Goal: Entertainment & Leisure: Consume media (video, audio)

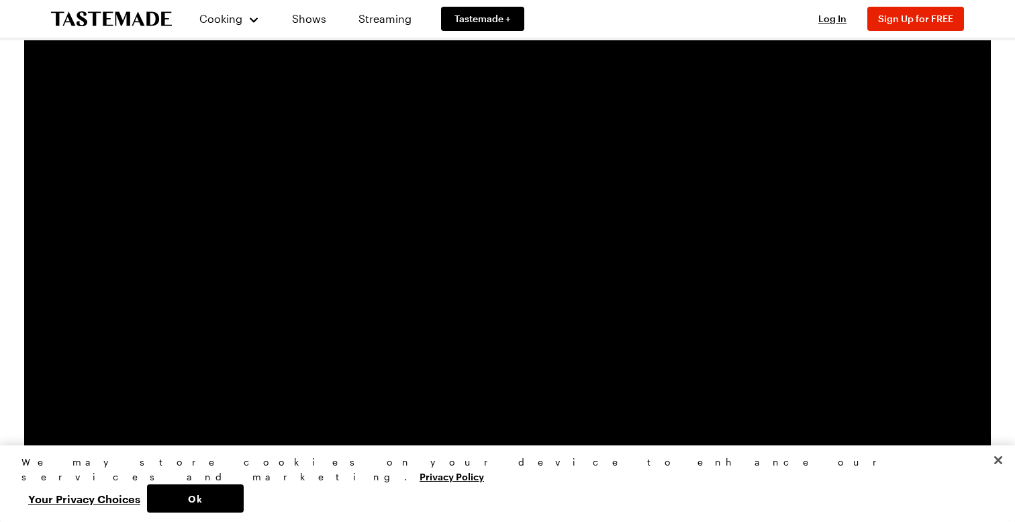
click at [349, 360] on video "Video Player" at bounding box center [507, 296] width 816 height 459
click at [230, 399] on video "Video Player" at bounding box center [507, 296] width 816 height 459
click at [244, 489] on button "Ok" at bounding box center [195, 498] width 97 height 28
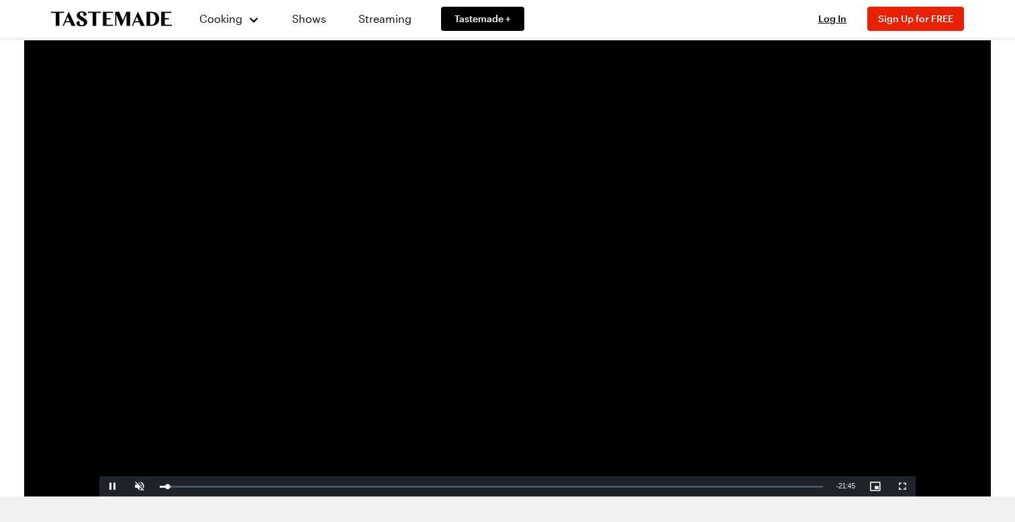
scroll to position [42, 0]
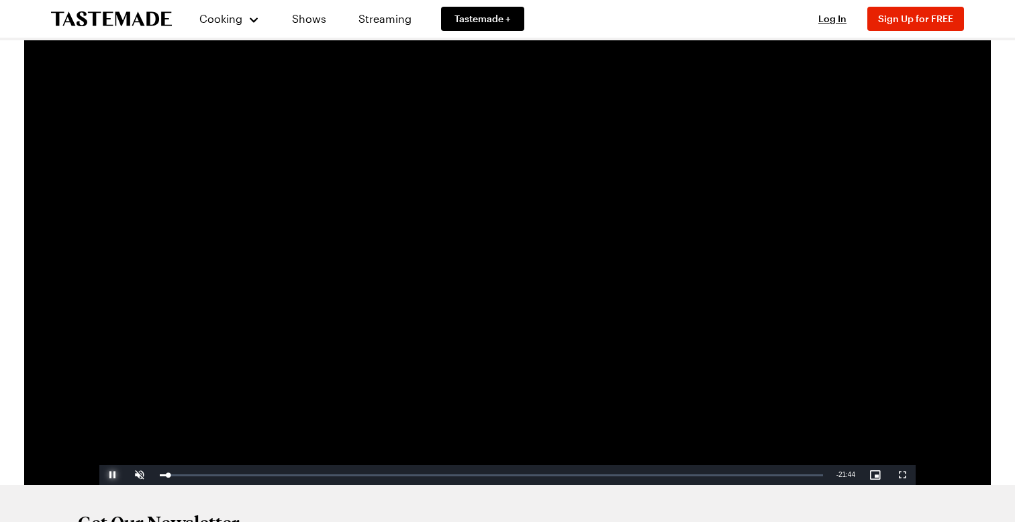
click at [109, 475] on span "Video Player" at bounding box center [112, 475] width 27 height 0
click at [253, 477] on div "Loaded : 1.77% 02:55 00:17" at bounding box center [491, 474] width 677 height 20
click at [229, 477] on div "Loaded : 14.10% 02:17 03:03" at bounding box center [491, 474] width 677 height 20
drag, startPoint x: 229, startPoint y: 477, endPoint x: 208, endPoint y: 475, distance: 20.9
click at [207, 475] on div "Loaded : 14.10% 01:33 02:17" at bounding box center [491, 474] width 663 height 3
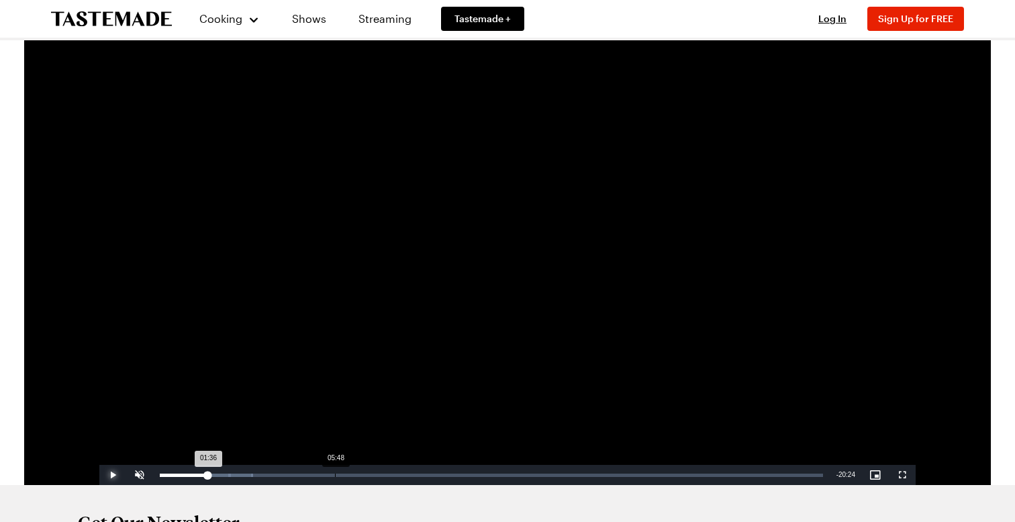
click at [335, 473] on div "Loaded : 14.10% 05:48 01:36" at bounding box center [491, 474] width 677 height 20
click at [354, 477] on div "Loaded : 26.59% 06:27 05:48" at bounding box center [491, 474] width 677 height 20
click at [727, 474] on div "18:49" at bounding box center [727, 474] width 1 height 3
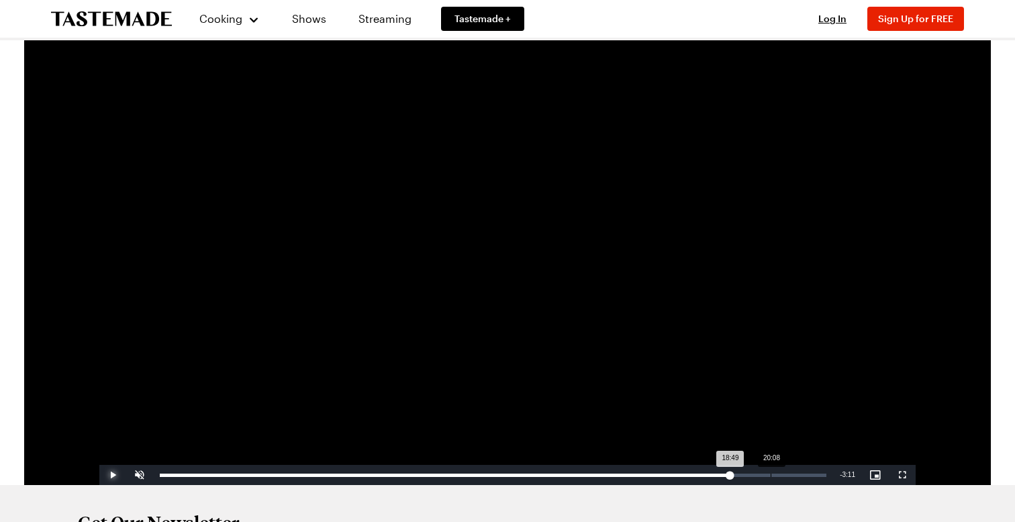
click at [771, 472] on div "Loaded : 86.08% 20:08 18:49" at bounding box center [493, 474] width 680 height 20
click at [777, 474] on div "20:21" at bounding box center [777, 474] width 1 height 3
click at [794, 474] on div "20:54" at bounding box center [793, 474] width 1 height 3
click at [809, 475] on div "21:25" at bounding box center [809, 474] width 1 height 3
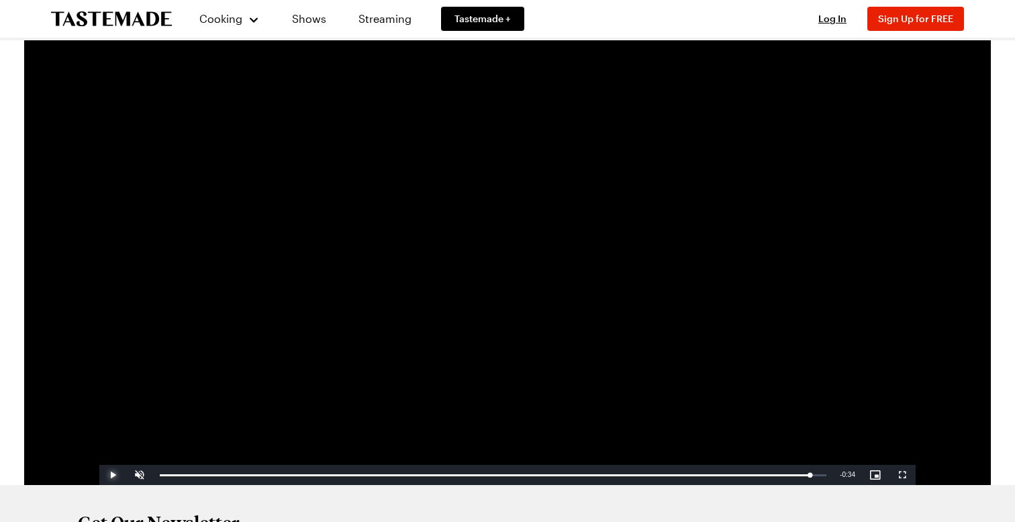
click at [114, 475] on span "Video Player" at bounding box center [112, 475] width 27 height 0
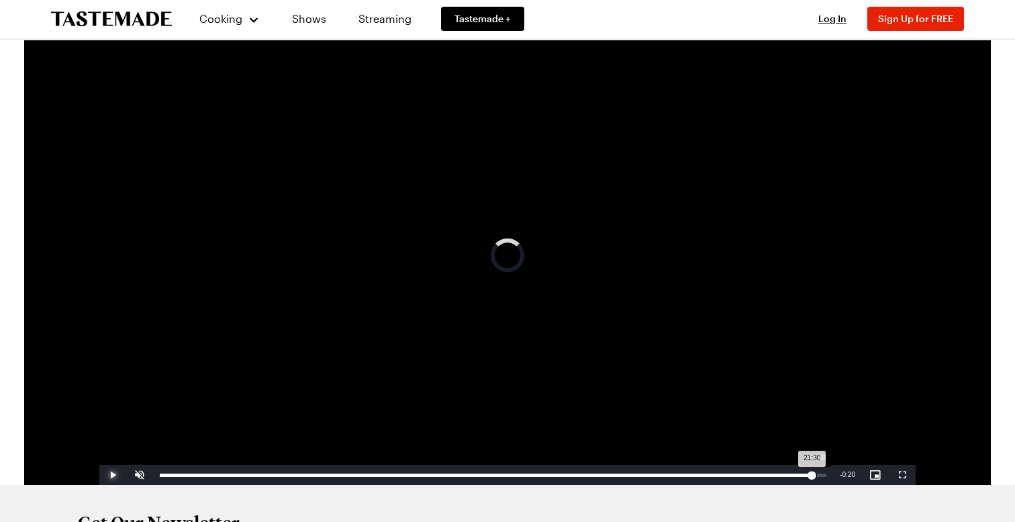
click at [811, 474] on div "21:30" at bounding box center [486, 474] width 652 height 3
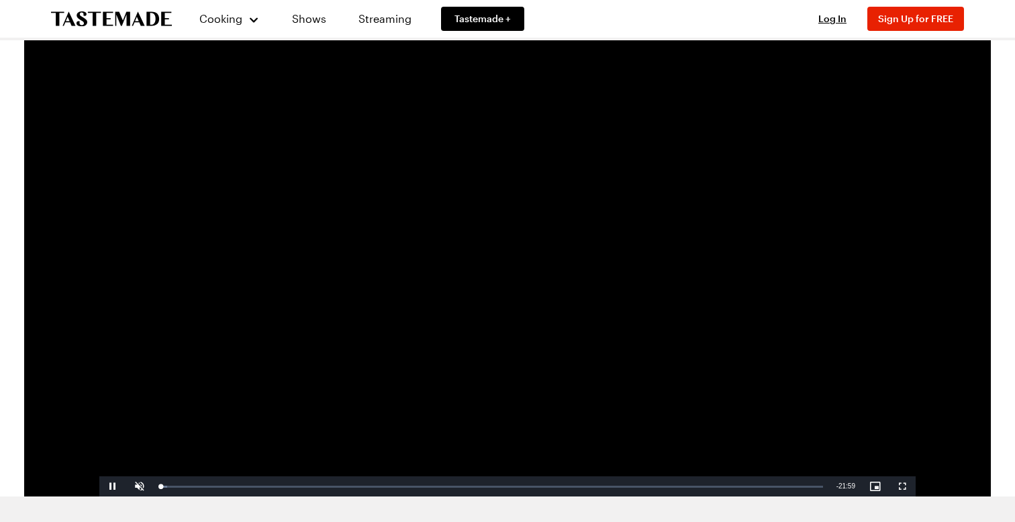
scroll to position [17, 0]
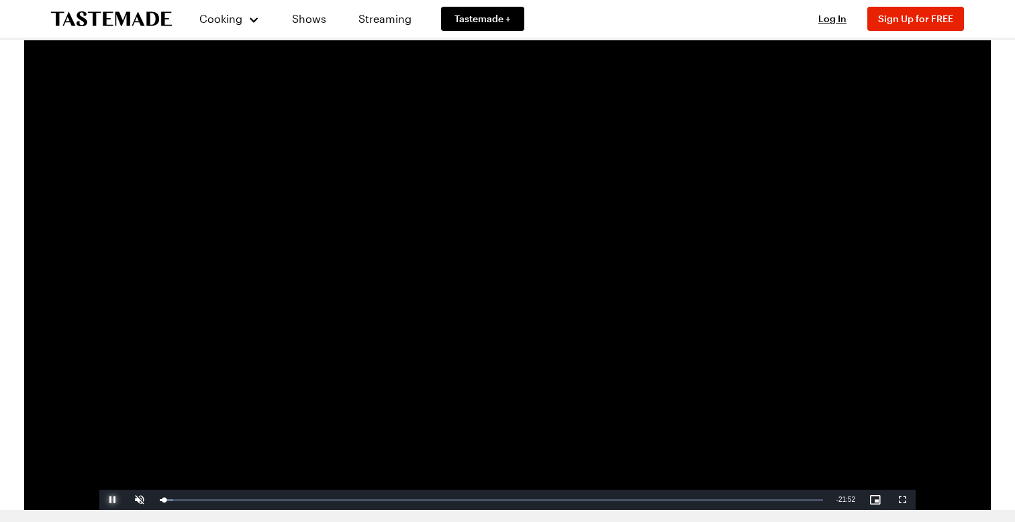
click at [113, 499] on span "Video Player" at bounding box center [112, 499] width 27 height 0
click at [120, 499] on span "Video Player" at bounding box center [112, 499] width 27 height 0
click at [107, 499] on span "Video Player" at bounding box center [112, 499] width 27 height 0
click at [117, 499] on span "Video Player" at bounding box center [112, 499] width 27 height 0
click at [112, 499] on span "Video Player" at bounding box center [112, 499] width 27 height 0
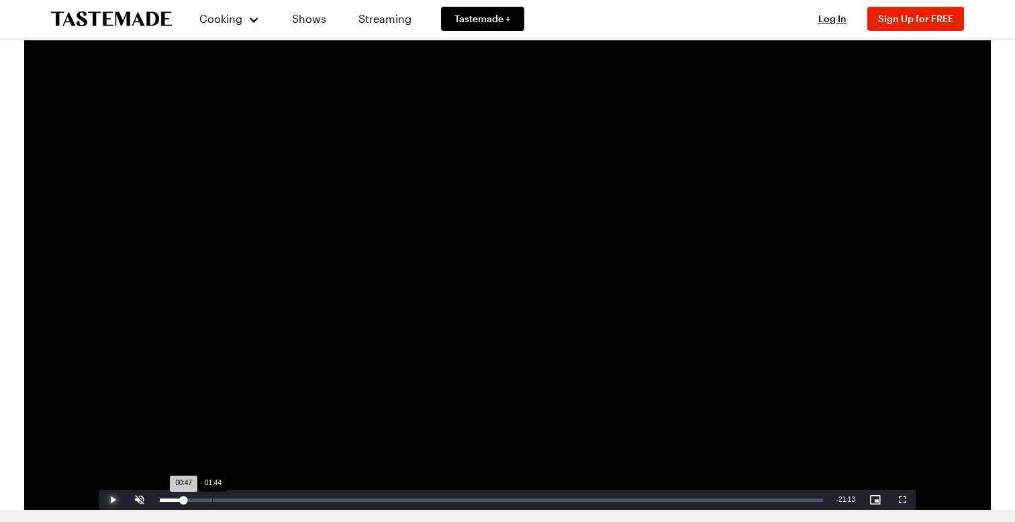
click at [212, 499] on div "01:44" at bounding box center [212, 499] width 1 height 3
drag, startPoint x: 220, startPoint y: 500, endPoint x: 244, endPoint y: 497, distance: 23.7
click at [244, 498] on div "Loaded : 13.04% 02:47 02:47" at bounding box center [491, 499] width 663 height 3
click at [256, 500] on div "Loaded : 13.04% 03:11 02:47" at bounding box center [491, 499] width 663 height 3
drag, startPoint x: 218, startPoint y: 500, endPoint x: 187, endPoint y: 496, distance: 31.8
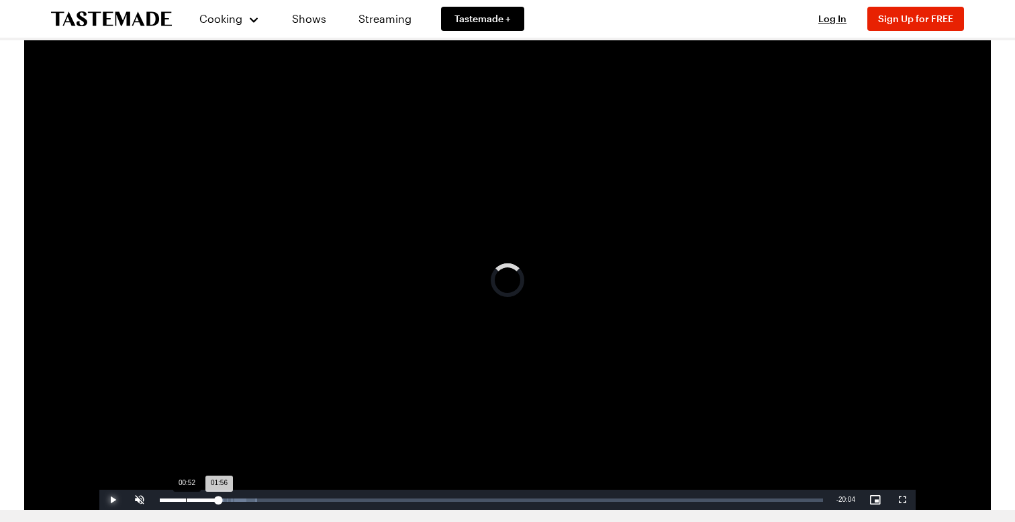
click at [186, 496] on div "Loaded : 14.65% 00:52 01:56" at bounding box center [491, 499] width 677 height 20
click at [170, 499] on div "Loaded : 14.65% 00:22 00:22" at bounding box center [491, 499] width 663 height 3
drag, startPoint x: 161, startPoint y: 499, endPoint x: 152, endPoint y: 499, distance: 8.7
click at [152, 499] on div "Play Unmute 0% Current Time 0:00 / Duration 22:00 Loaded : 14.65% 00:00 00:00 S…" at bounding box center [507, 499] width 816 height 20
click at [111, 499] on span "Video Player" at bounding box center [112, 499] width 27 height 0
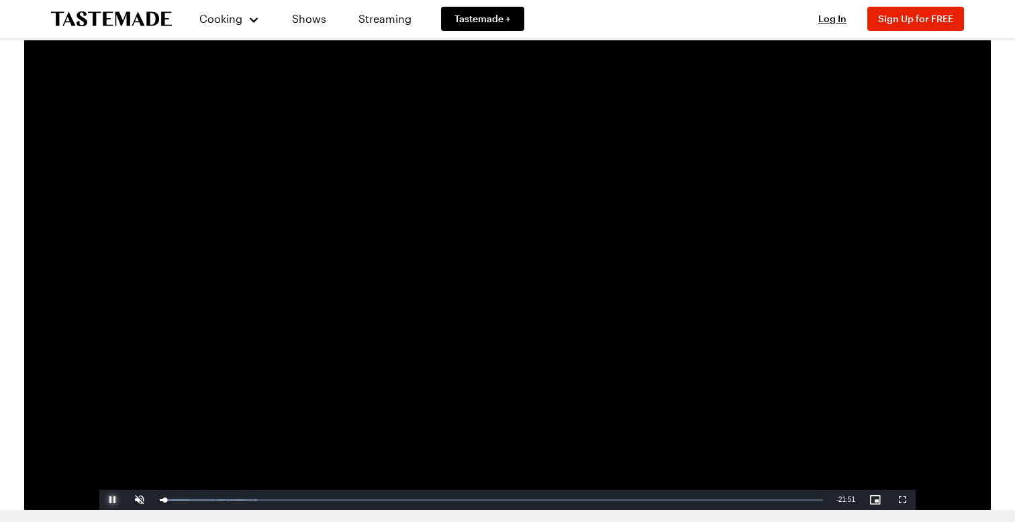
click at [111, 499] on span "Video Player" at bounding box center [112, 499] width 27 height 0
click at [233, 499] on div "02:25" at bounding box center [233, 499] width 1 height 3
click at [249, 499] on div "02:57" at bounding box center [249, 499] width 1 height 3
click at [495, 499] on div "11:08" at bounding box center [495, 499] width 1 height 3
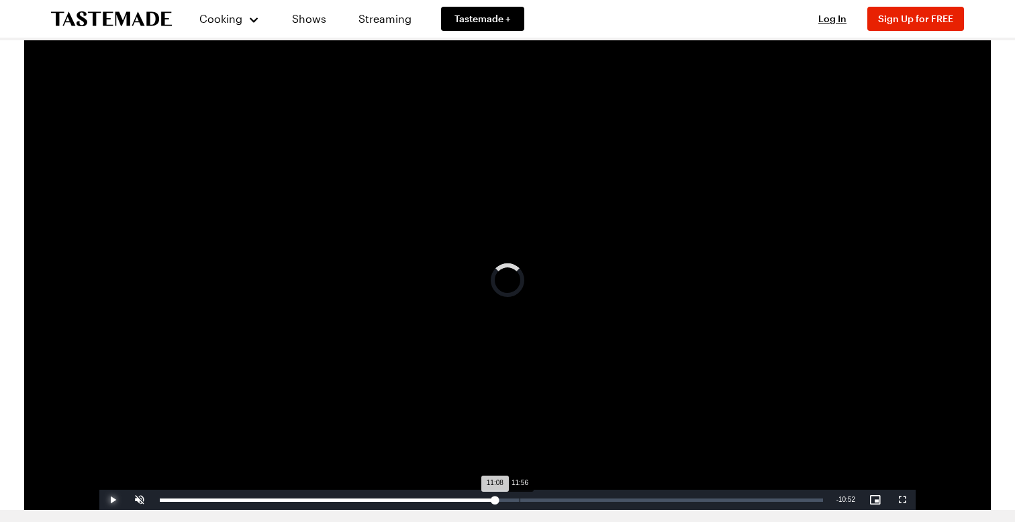
click at [520, 498] on div "11:56" at bounding box center [520, 499] width 1 height 3
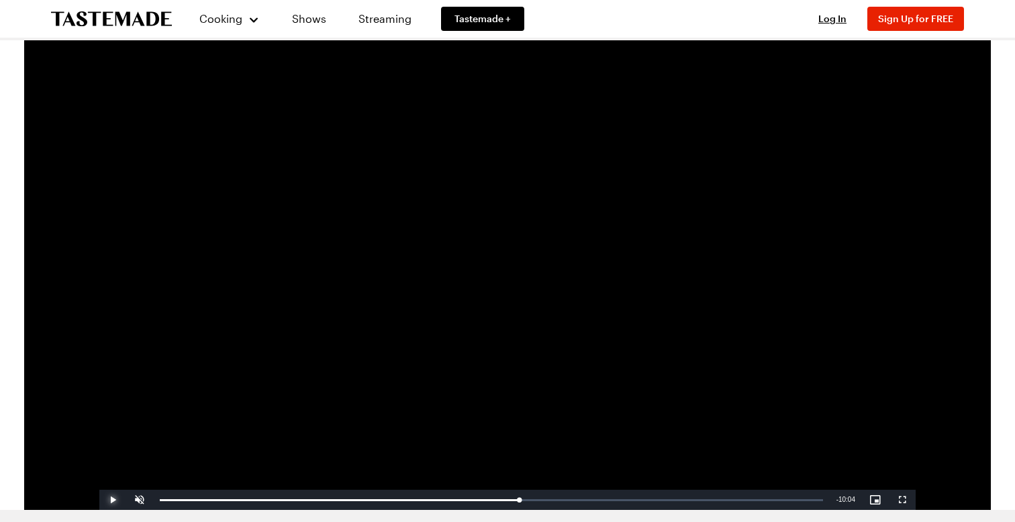
click at [116, 499] on span "Video Player" at bounding box center [112, 499] width 27 height 0
click at [113, 499] on span "Video Player" at bounding box center [112, 499] width 27 height 0
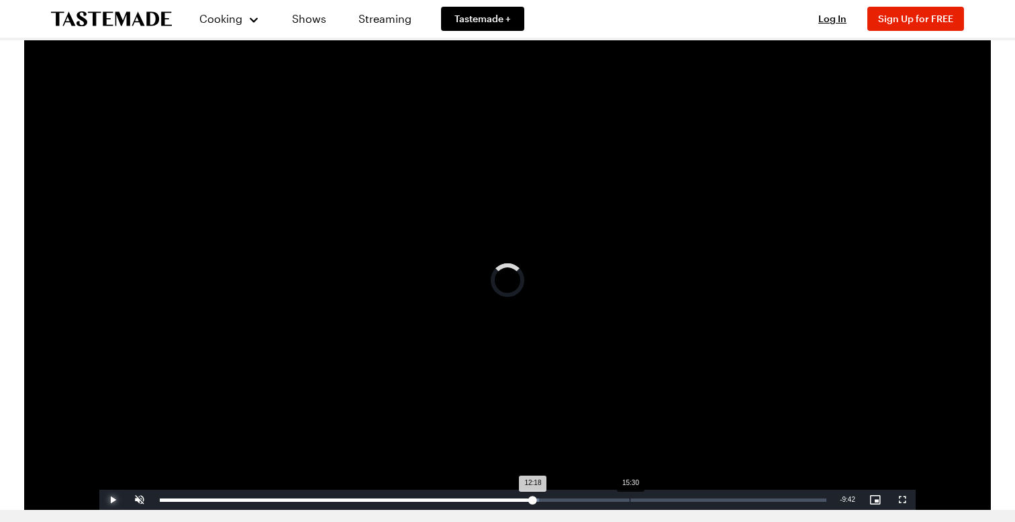
click at [629, 495] on div "Loaded : 56.86% 15:30 12:18" at bounding box center [493, 499] width 680 height 20
click at [695, 503] on div "Loaded : 70.67% 17:40 15:30" at bounding box center [493, 499] width 680 height 20
click at [756, 499] on div "19:40" at bounding box center [756, 499] width 1 height 3
click at [787, 498] on div "Loaded : 89.60% 20:41 19:40" at bounding box center [493, 499] width 667 height 3
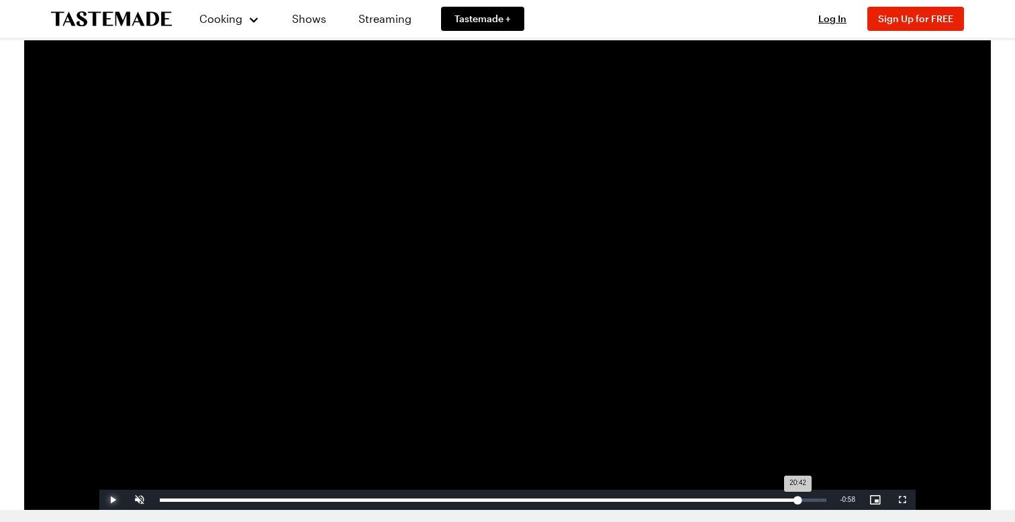
click at [797, 499] on div "Loaded : 94.35% 21:02 20:42" at bounding box center [493, 499] width 667 height 3
click at [809, 499] on div "21:26" at bounding box center [809, 499] width 1 height 3
click at [803, 499] on div "Loaded : 97.66% 21:13 21:13" at bounding box center [493, 499] width 667 height 3
click at [797, 499] on div "21:13" at bounding box center [481, 499] width 643 height 3
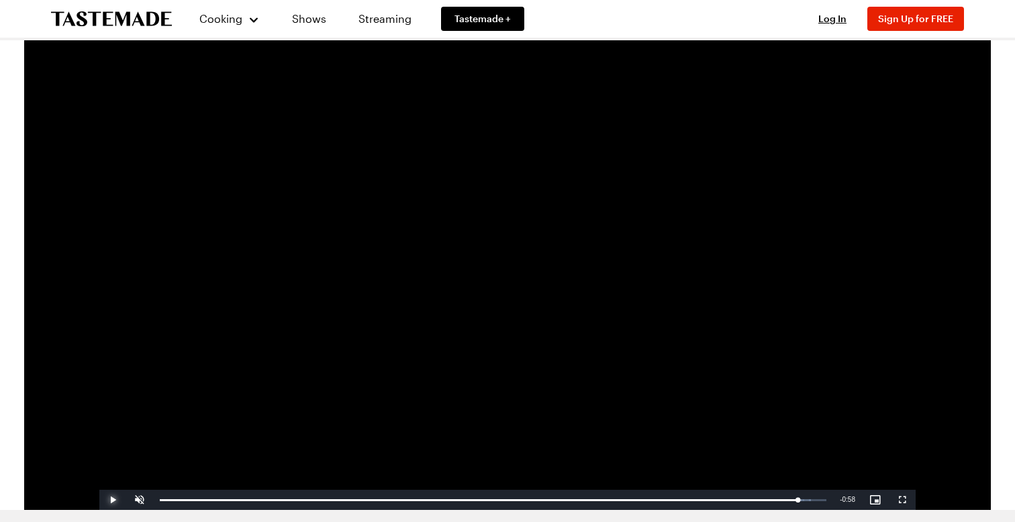
click at [109, 499] on span "Video Player" at bounding box center [112, 499] width 27 height 0
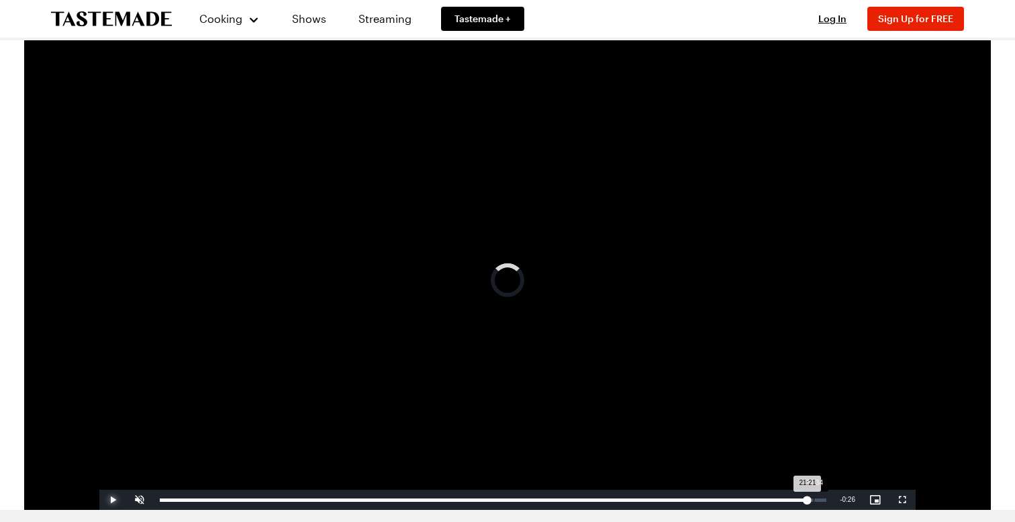
click at [814, 498] on div "21:34" at bounding box center [814, 499] width 1 height 3
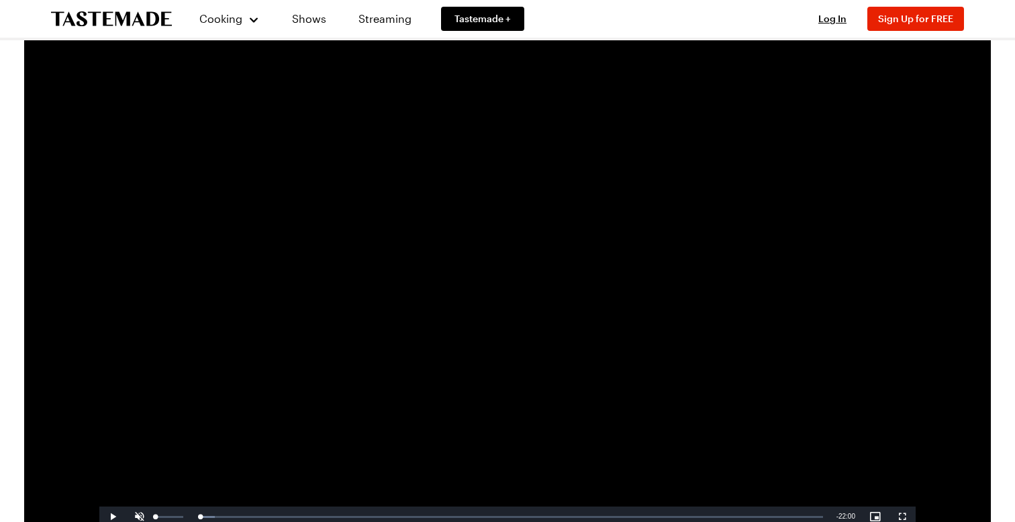
drag, startPoint x: 168, startPoint y: 513, endPoint x: 150, endPoint y: 513, distance: 18.8
click at [150, 513] on div "Play Unmute 0% Current Time 0:00 / Duration 22:00 Loaded : 2.36% 00:00 00:00 St…" at bounding box center [507, 516] width 816 height 20
click at [154, 514] on div "Loaded : 2.36% 00:01 00:02" at bounding box center [491, 516] width 677 height 20
click at [103, 466] on video "Video Player" at bounding box center [507, 296] width 816 height 459
click at [113, 516] on span "Video Player" at bounding box center [112, 516] width 27 height 0
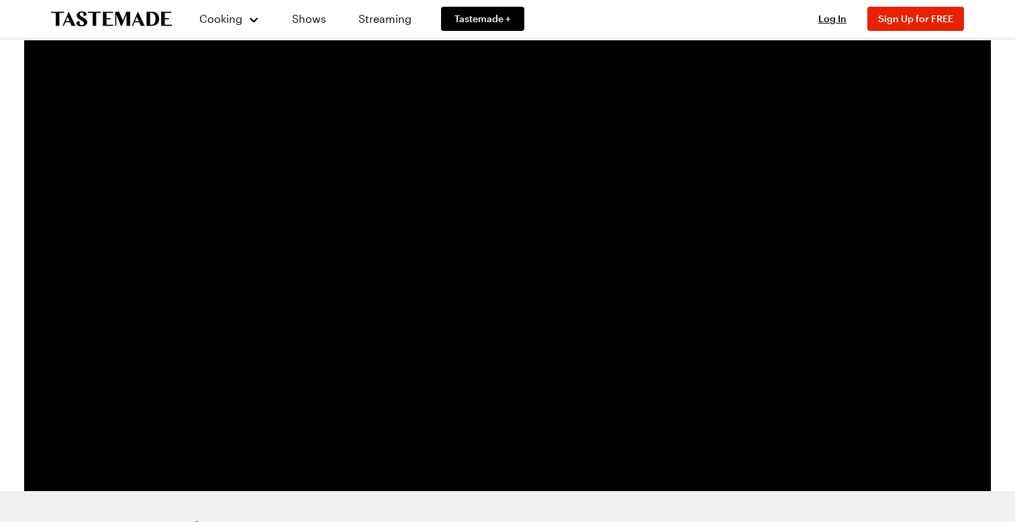
scroll to position [49, 0]
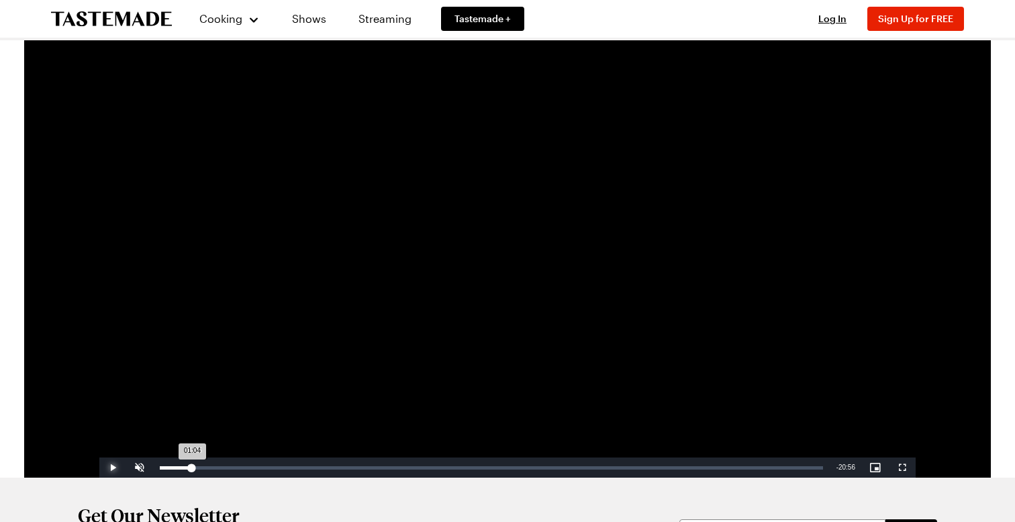
click at [192, 468] on div "Loaded : 2.65% 01:05 01:04" at bounding box center [491, 467] width 663 height 3
click at [183, 469] on div "Loaded : 5.54% 00:49 01:05" at bounding box center [491, 467] width 677 height 20
click at [186, 469] on div "Loaded : 6.34% 00:52 01:18" at bounding box center [491, 467] width 677 height 20
click at [179, 469] on div "Loaded : 6.34% 00:38 00:38" at bounding box center [491, 467] width 677 height 20
drag, startPoint x: 179, startPoint y: 467, endPoint x: 187, endPoint y: 467, distance: 8.7
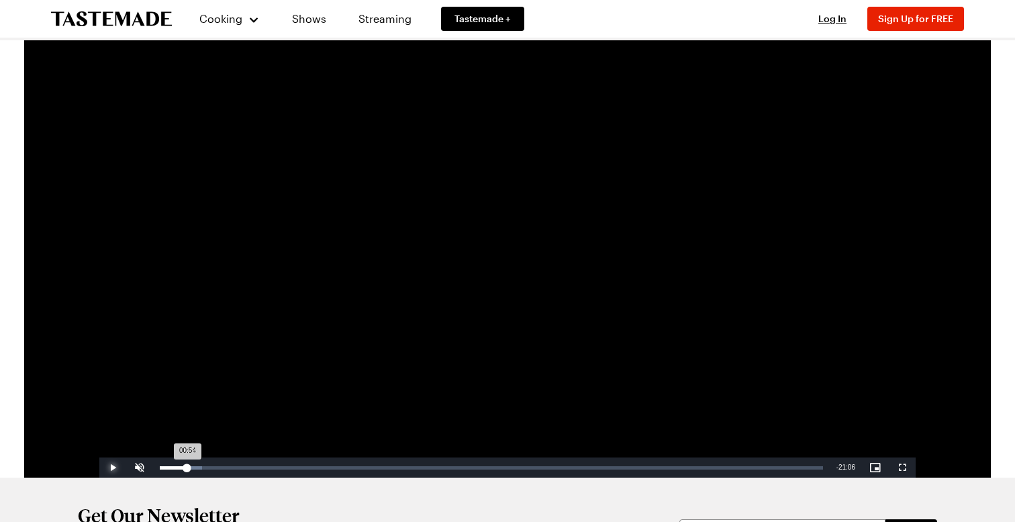
click at [187, 467] on div "00:54" at bounding box center [174, 467] width 28 height 3
click at [188, 466] on div "00:55" at bounding box center [174, 467] width 28 height 3
click at [216, 471] on div "Loaded : 6.34% 01:50 01:11" at bounding box center [491, 467] width 677 height 20
click at [225, 470] on div "Loaded : 8.72% 02:08 01:52" at bounding box center [491, 467] width 677 height 20
click at [238, 469] on div "Loaded : 10.36% 02:37 02:13" at bounding box center [491, 467] width 677 height 20
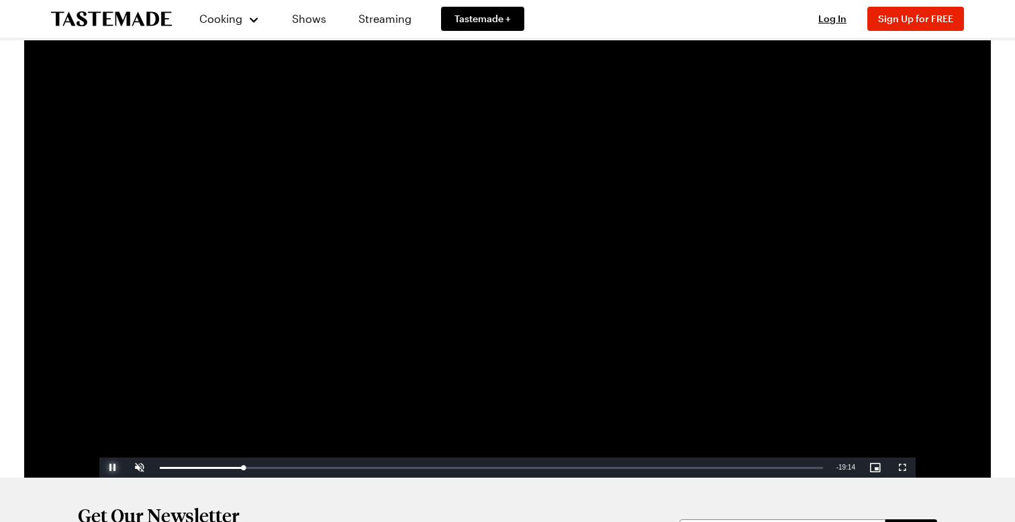
click at [115, 467] on span "Video Player" at bounding box center [112, 467] width 27 height 0
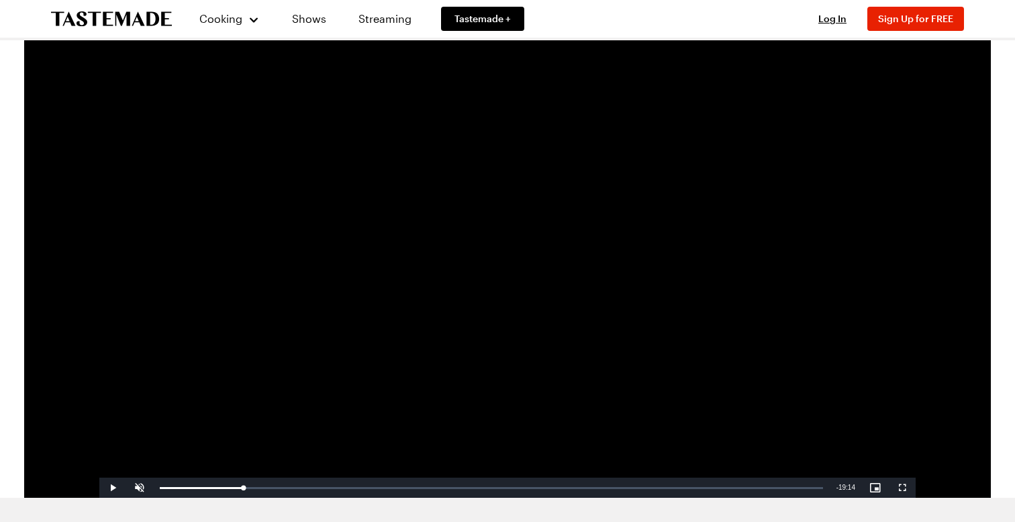
scroll to position [26, 0]
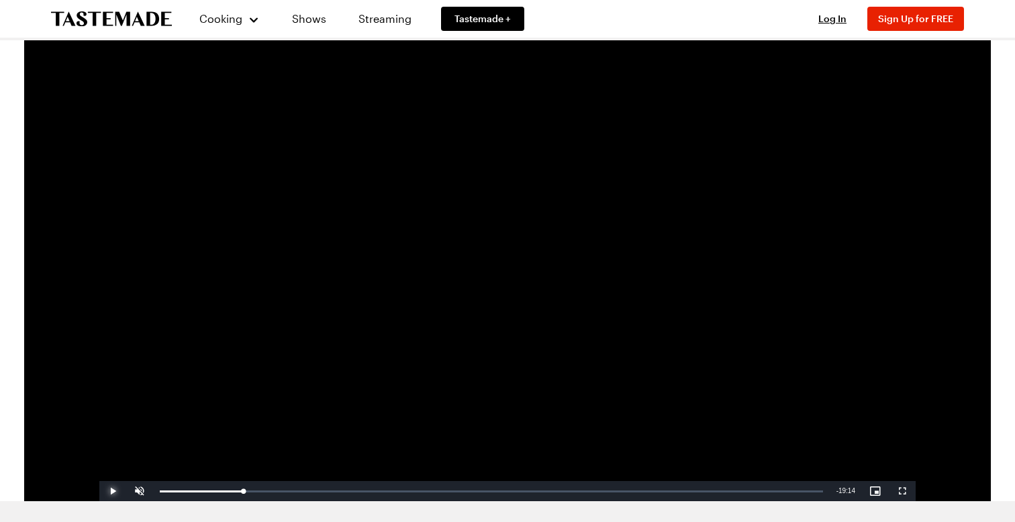
click at [115, 491] on span "Video Player" at bounding box center [112, 491] width 27 height 0
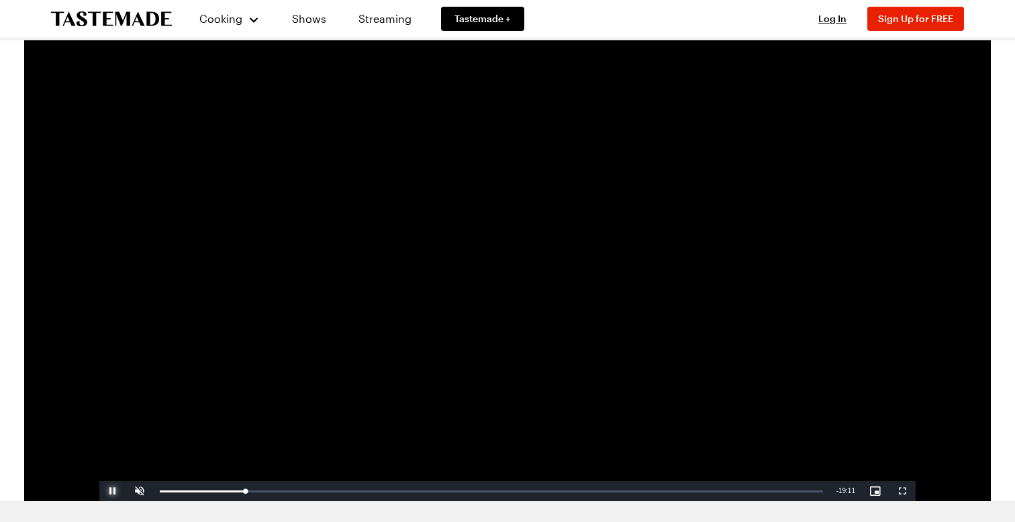
click at [115, 491] on span "Video Player" at bounding box center [112, 491] width 27 height 0
click at [254, 490] on div "03:08" at bounding box center [254, 490] width 1 height 3
click at [262, 491] on div "03:23" at bounding box center [262, 490] width 1 height 3
click at [277, 489] on div "03:53" at bounding box center [277, 490] width 1 height 3
click at [293, 490] on div "04:24" at bounding box center [293, 490] width 1 height 3
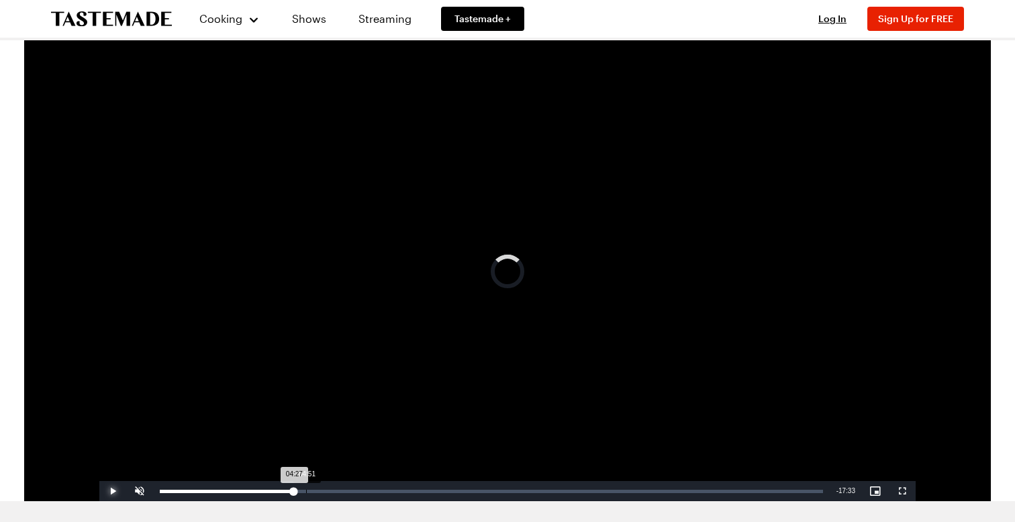
click at [306, 490] on div "04:51" at bounding box center [306, 490] width 1 height 3
click at [317, 489] on div "05:13" at bounding box center [317, 490] width 1 height 3
click at [333, 487] on div "Loaded : 23.96% 05:44 05:13" at bounding box center [491, 491] width 677 height 20
drag, startPoint x: 343, startPoint y: 490, endPoint x: 363, endPoint y: 485, distance: 20.7
click at [363, 485] on div "Loaded : 30.46% 06:46 06:06" at bounding box center [491, 491] width 677 height 20
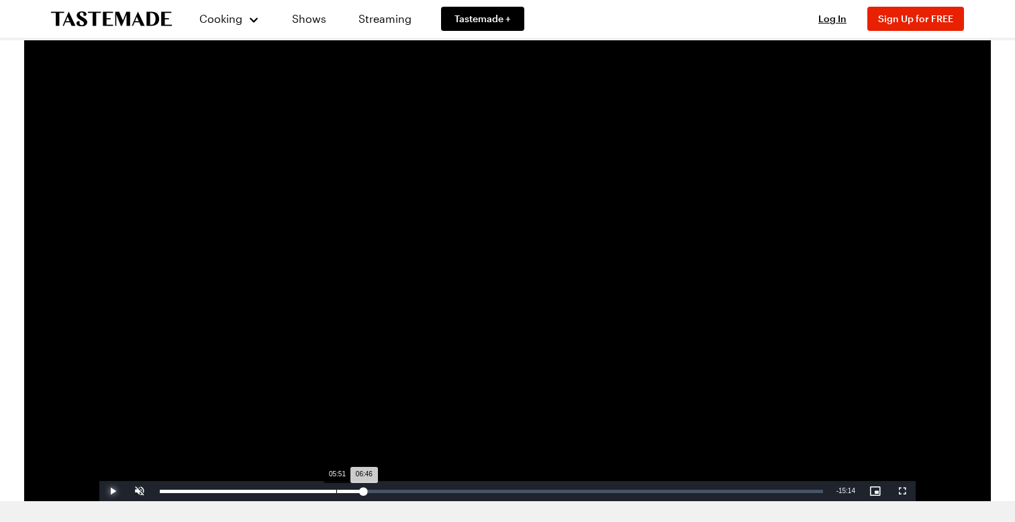
click at [336, 492] on div "05:51" at bounding box center [336, 490] width 1 height 3
click at [119, 491] on span "Video Player" at bounding box center [112, 491] width 27 height 0
click at [114, 491] on span "Video Player" at bounding box center [112, 491] width 27 height 0
click at [364, 492] on div "Loaded : 31.23% 06:47 06:16" at bounding box center [491, 491] width 677 height 20
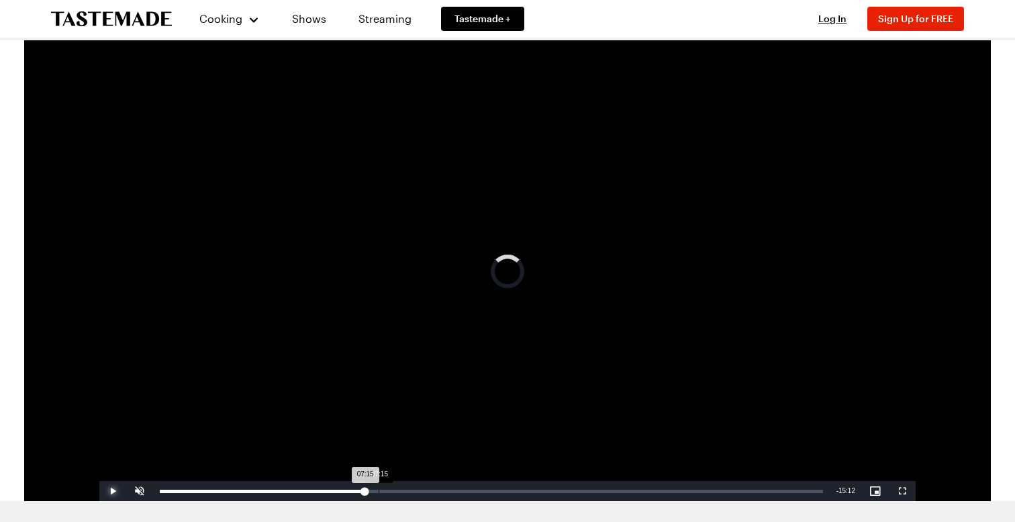
click at [379, 491] on div "07:15" at bounding box center [379, 490] width 1 height 3
click at [777, 491] on div "20:29" at bounding box center [777, 490] width 1 height 3
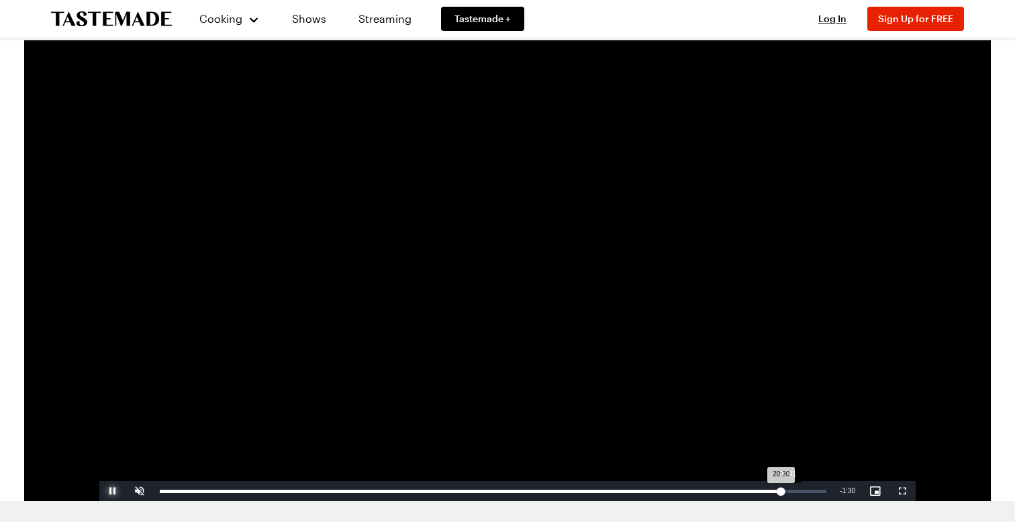
click at [787, 491] on div "20:41" at bounding box center [787, 490] width 1 height 3
click at [809, 490] on div "21:24" at bounding box center [808, 490] width 1 height 3
click at [805, 491] on div "Loaded : 98.03% 21:20 21:30" at bounding box center [493, 490] width 667 height 3
